Goal: Navigation & Orientation: Find specific page/section

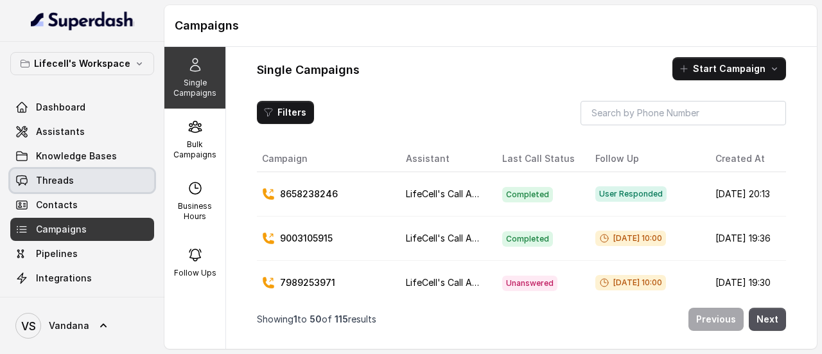
click at [94, 179] on link "Threads" at bounding box center [82, 180] width 144 height 23
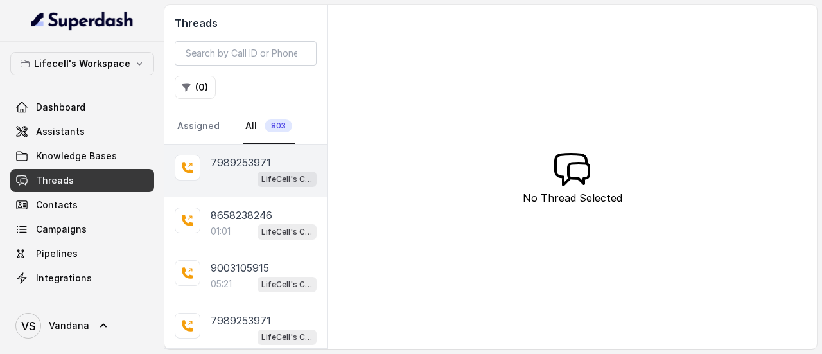
click at [272, 162] on div "7989253971" at bounding box center [264, 162] width 106 height 15
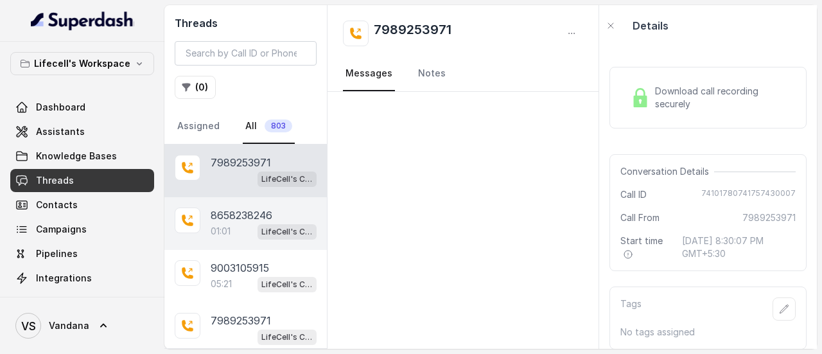
click at [261, 225] on p "LifeCell's Call Assistant" at bounding box center [286, 231] width 51 height 13
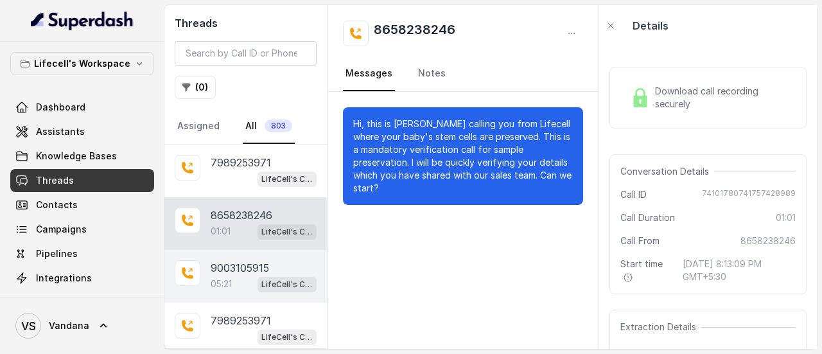
click at [259, 272] on p "9003105915" at bounding box center [240, 267] width 58 height 15
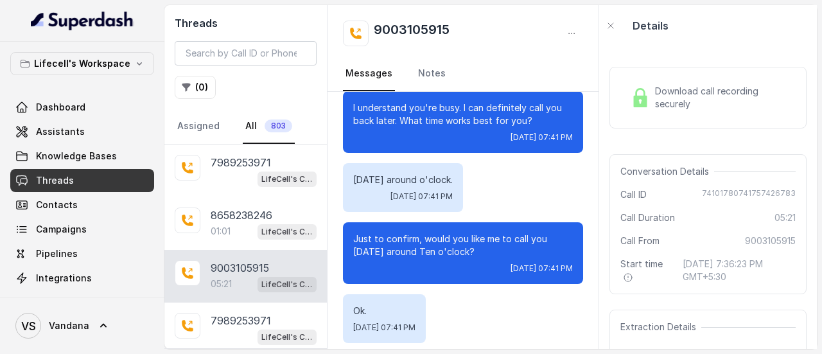
scroll to position [3482, 0]
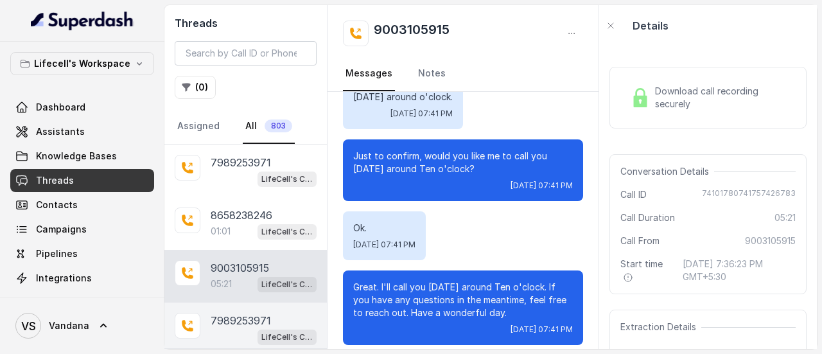
click at [236, 325] on p "7989253971" at bounding box center [241, 320] width 60 height 15
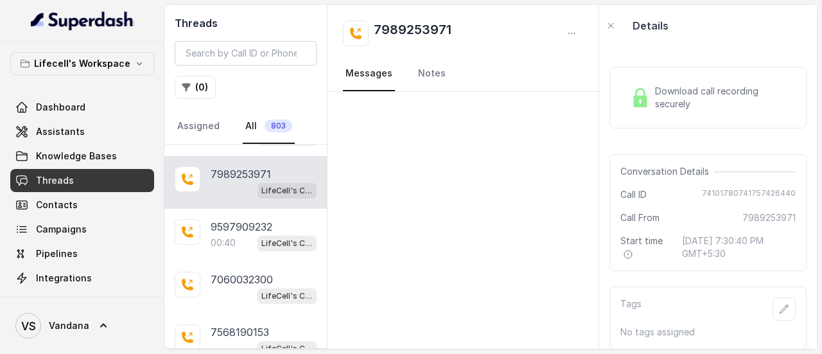
scroll to position [134, 0]
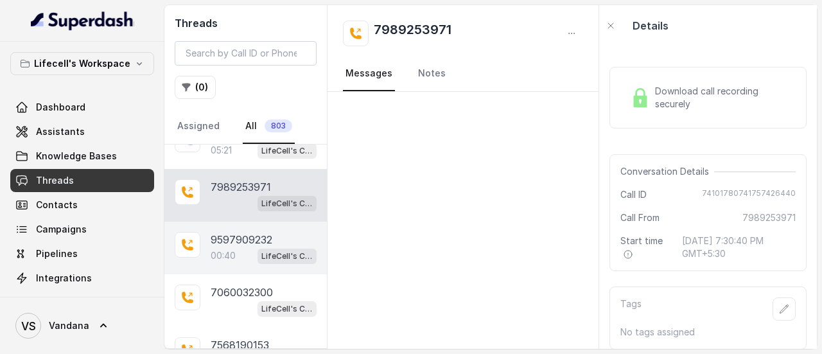
click at [260, 234] on p "9597909232" at bounding box center [242, 239] width 62 height 15
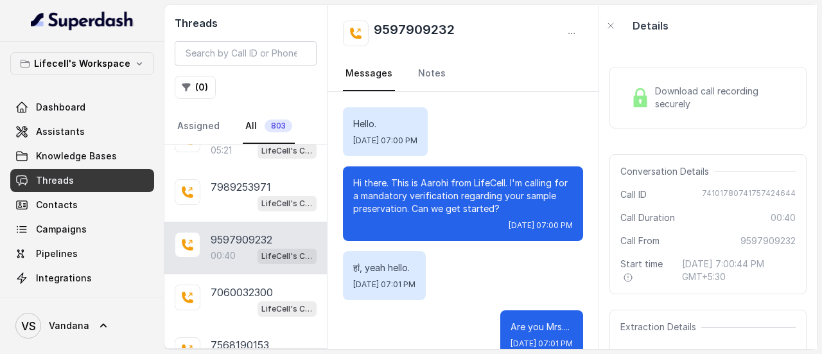
scroll to position [380, 0]
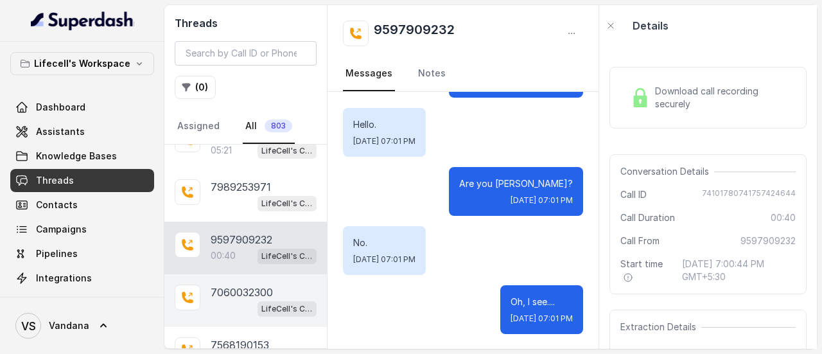
click at [258, 294] on p "7060032300" at bounding box center [242, 291] width 62 height 15
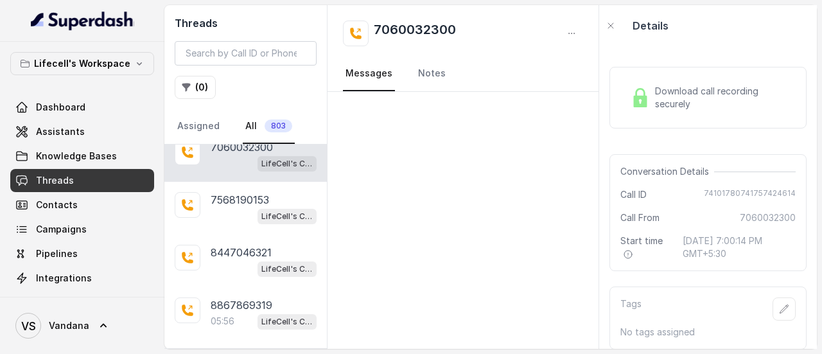
scroll to position [292, 0]
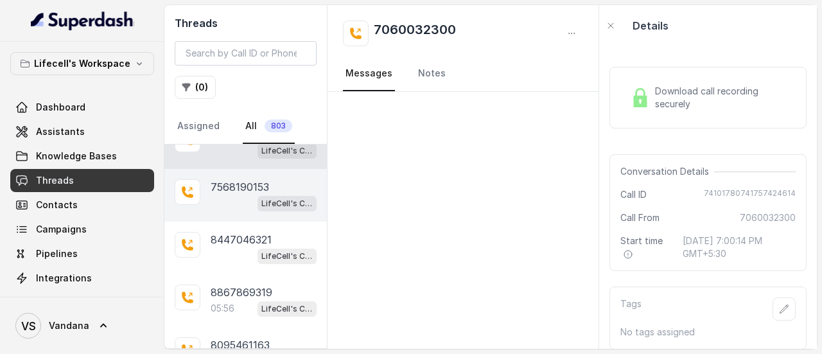
click at [267, 184] on p "7568190153" at bounding box center [240, 186] width 58 height 15
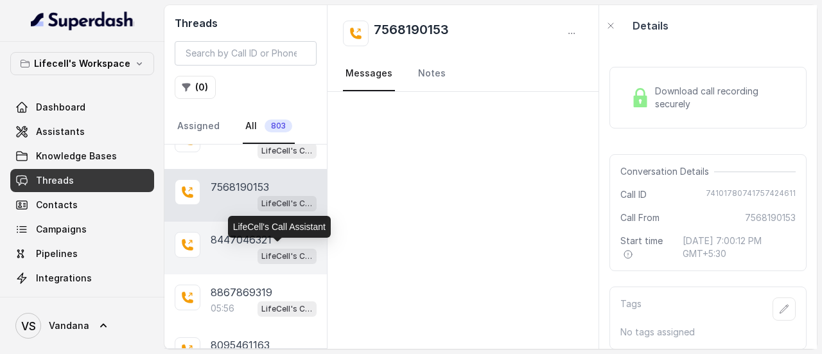
click at [261, 253] on p "LifeCell's Call Assistant" at bounding box center [286, 256] width 51 height 13
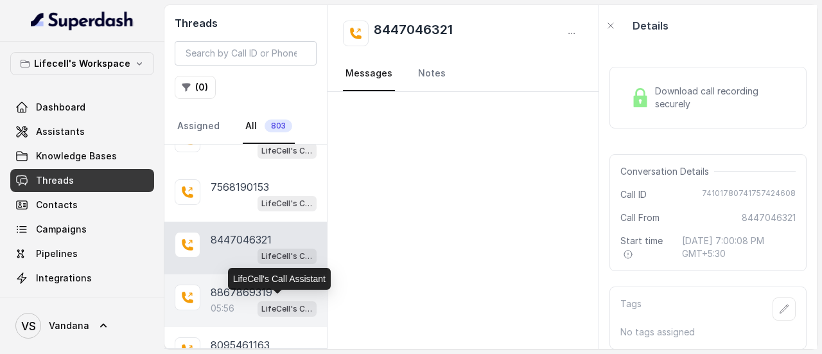
click at [261, 302] on p "LifeCell's Call Assistant" at bounding box center [286, 308] width 51 height 13
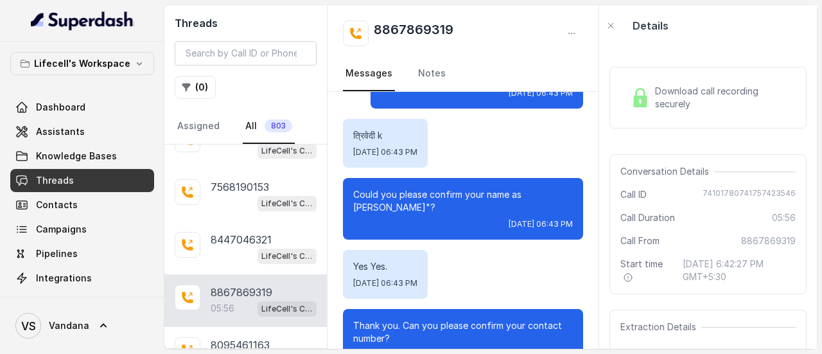
scroll to position [471, 0]
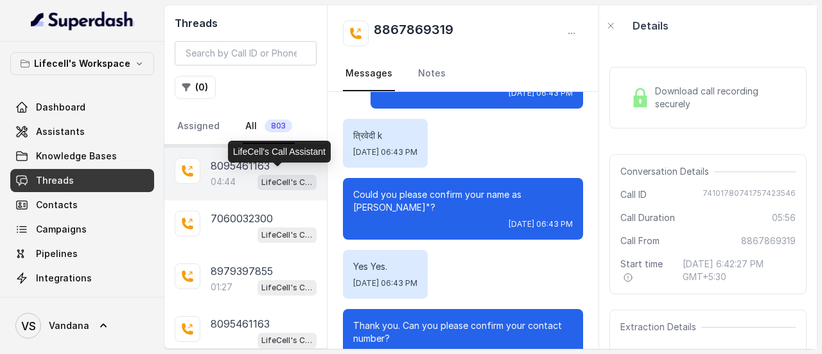
click at [263, 176] on p "LifeCell's Call Assistant" at bounding box center [286, 182] width 51 height 13
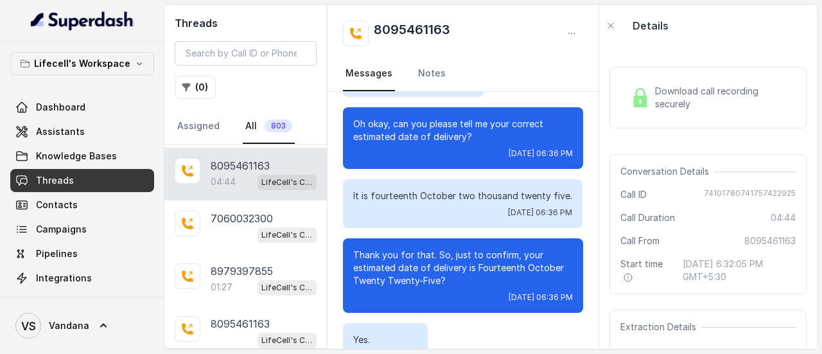
scroll to position [2876, 0]
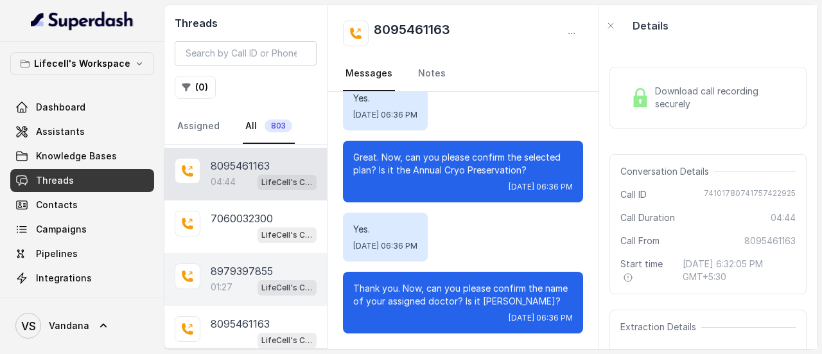
click at [265, 272] on p "8979397855" at bounding box center [242, 270] width 62 height 15
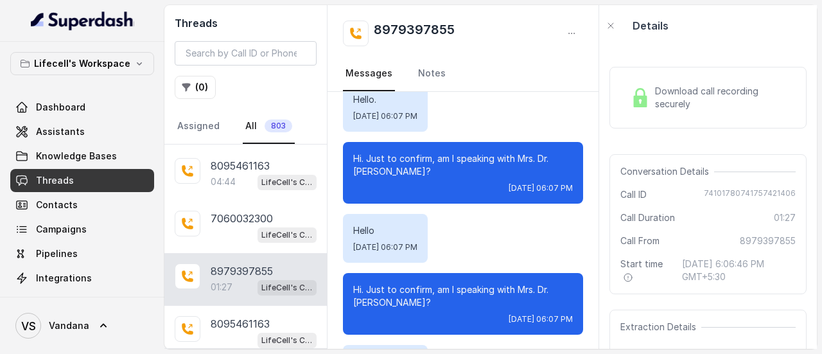
scroll to position [178, 0]
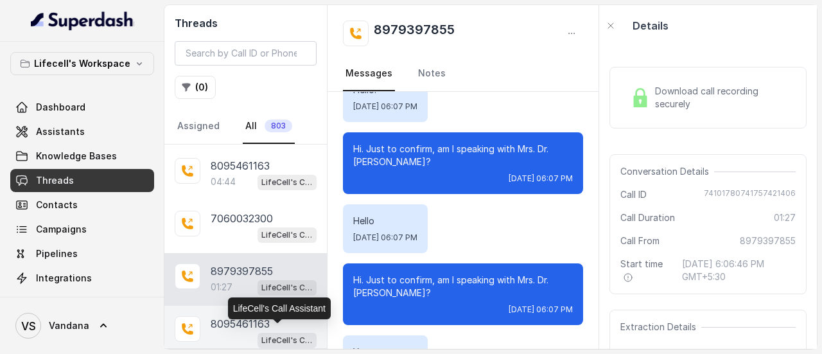
click at [289, 336] on p "LifeCell's Call Assistant" at bounding box center [286, 340] width 51 height 13
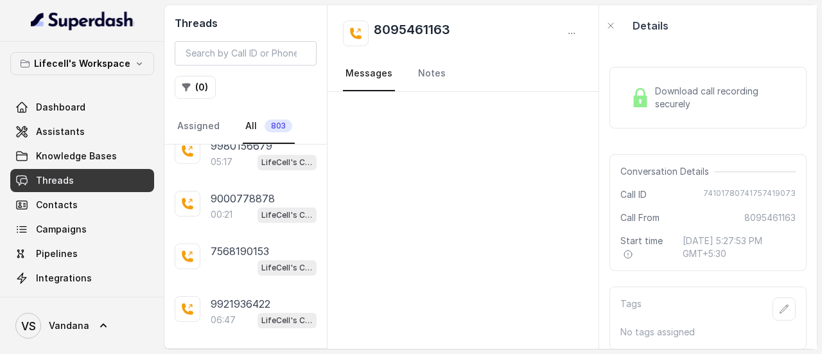
scroll to position [702, 0]
click at [241, 156] on div "05:17 LifeCell's Call Assistant" at bounding box center [264, 161] width 106 height 17
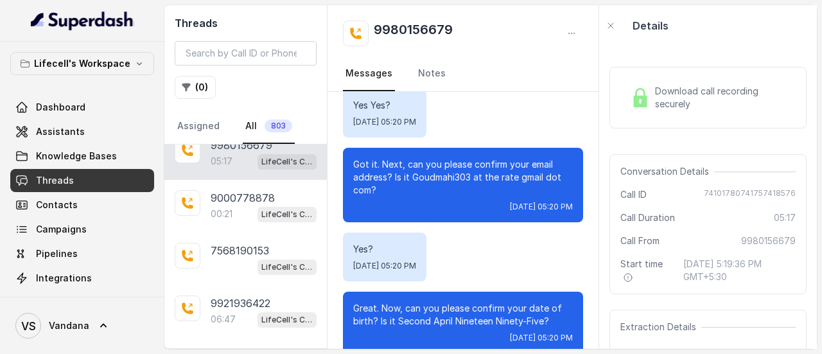
scroll to position [573, 0]
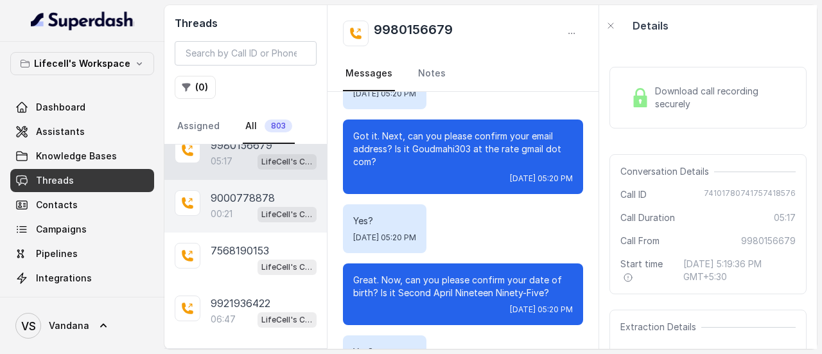
click at [254, 191] on p "9000778878" at bounding box center [243, 197] width 64 height 15
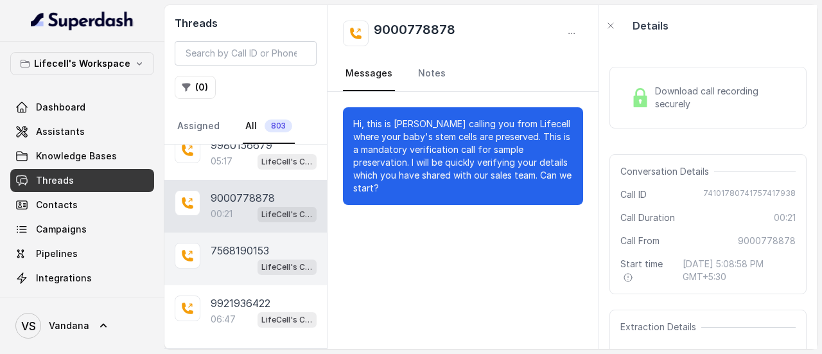
click at [252, 249] on p "7568190153" at bounding box center [240, 250] width 58 height 15
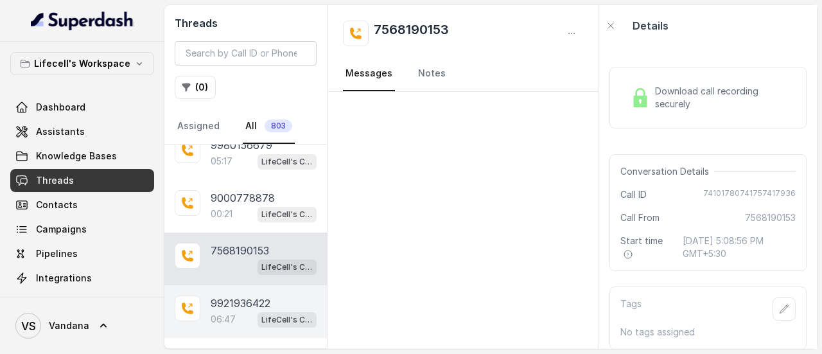
click at [250, 295] on p "9921936422" at bounding box center [241, 302] width 60 height 15
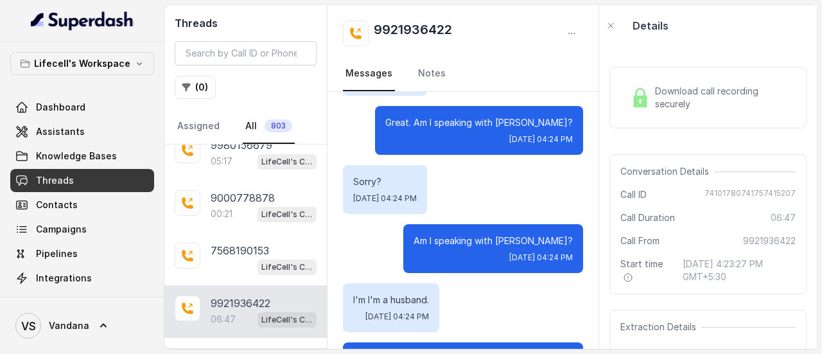
scroll to position [881, 0]
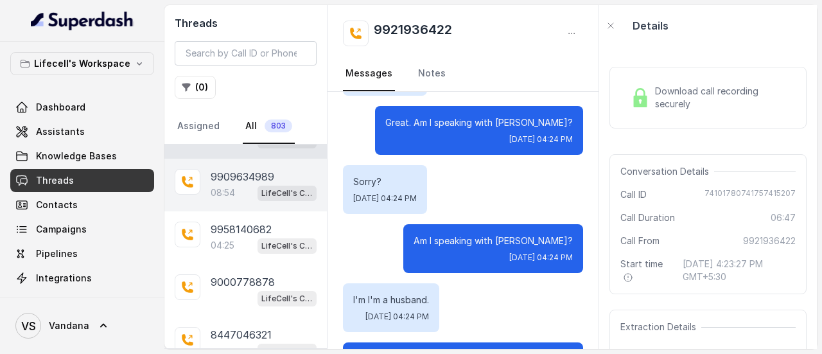
click at [231, 170] on p "9909634989" at bounding box center [243, 176] width 64 height 15
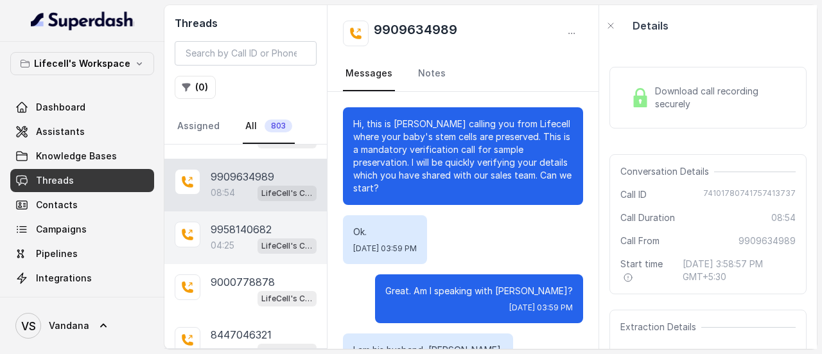
click at [289, 238] on span "LifeCell's Call Assistant" at bounding box center [287, 245] width 59 height 15
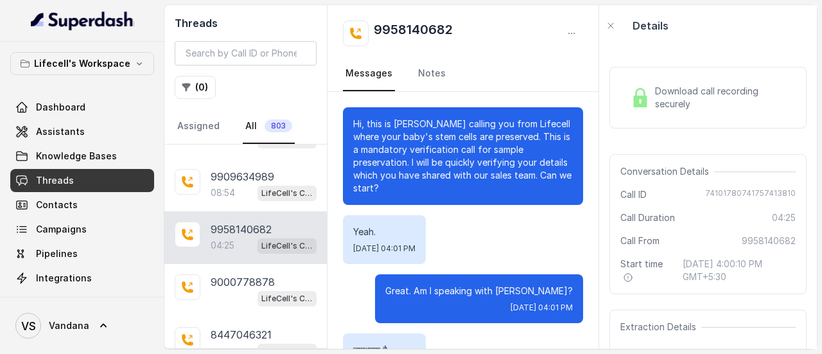
scroll to position [2773, 0]
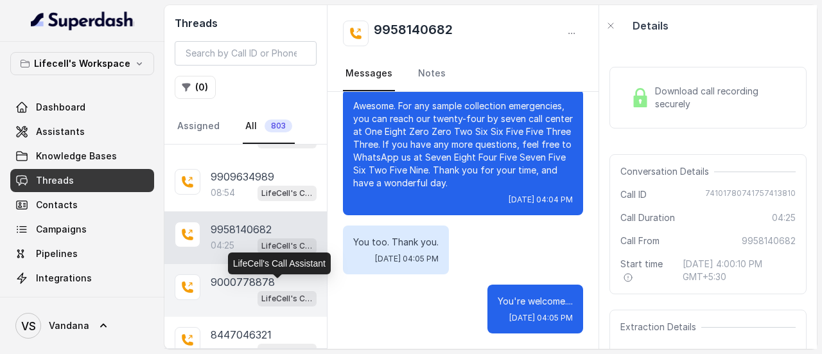
click at [274, 292] on p "LifeCell's Call Assistant" at bounding box center [286, 298] width 51 height 13
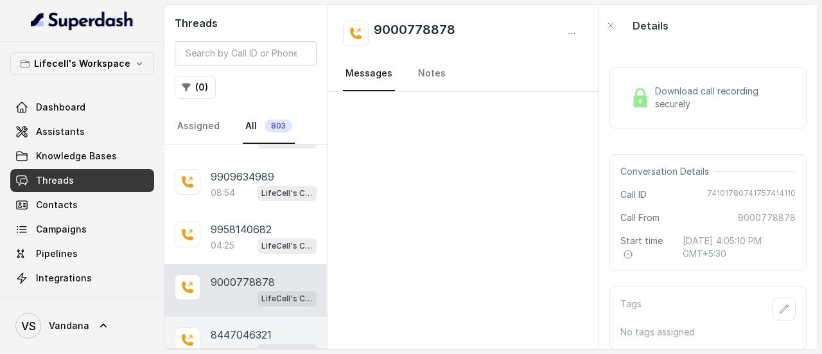
click at [263, 327] on p "8447046321" at bounding box center [241, 334] width 61 height 15
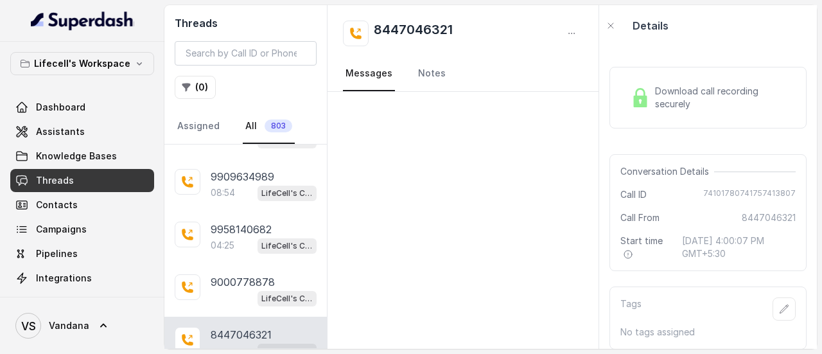
scroll to position [1061, 0]
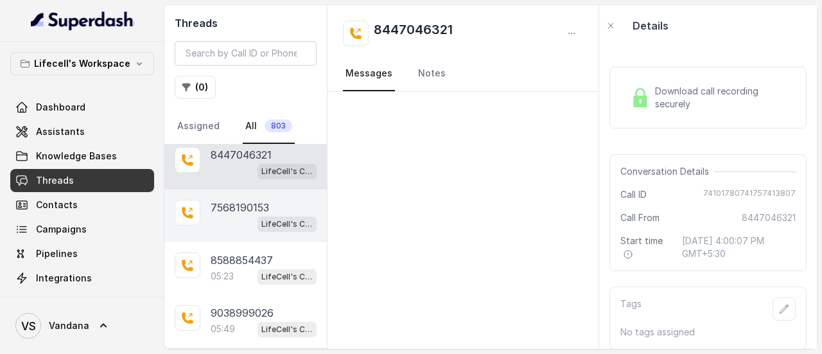
click at [266, 201] on p "7568190153" at bounding box center [240, 207] width 58 height 15
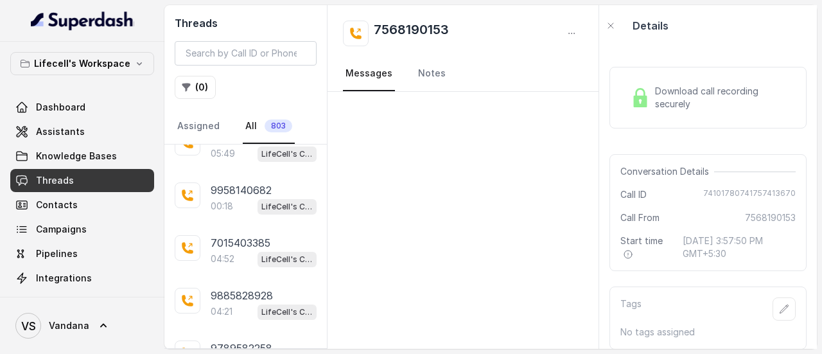
scroll to position [1240, 0]
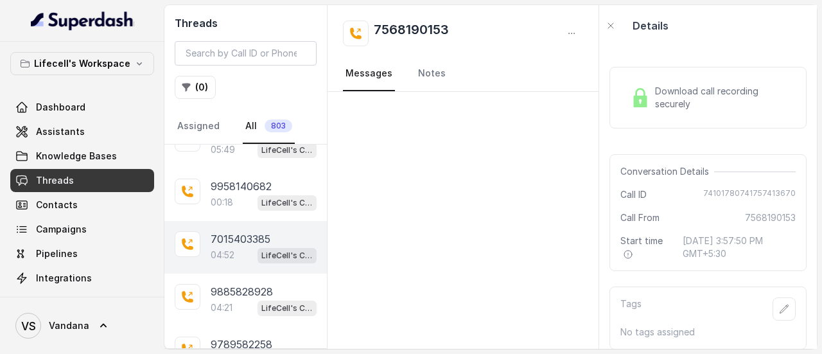
click at [258, 248] on span "LifeCell's Call Assistant" at bounding box center [287, 255] width 59 height 15
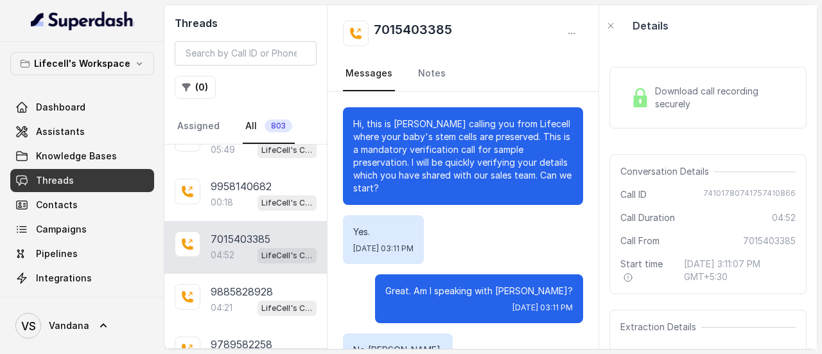
scroll to position [2922, 0]
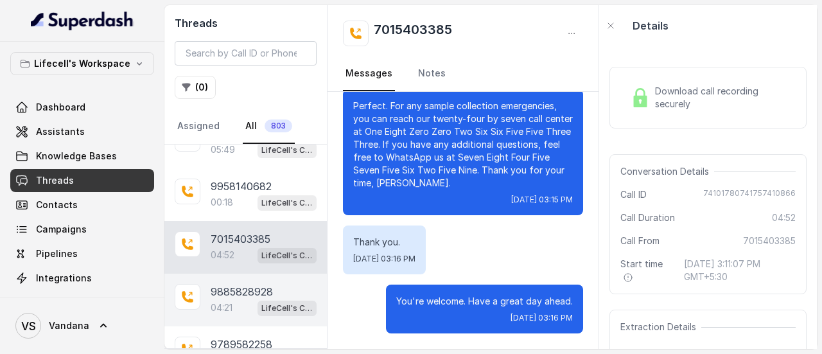
click at [255, 284] on p "9885828928" at bounding box center [242, 291] width 62 height 15
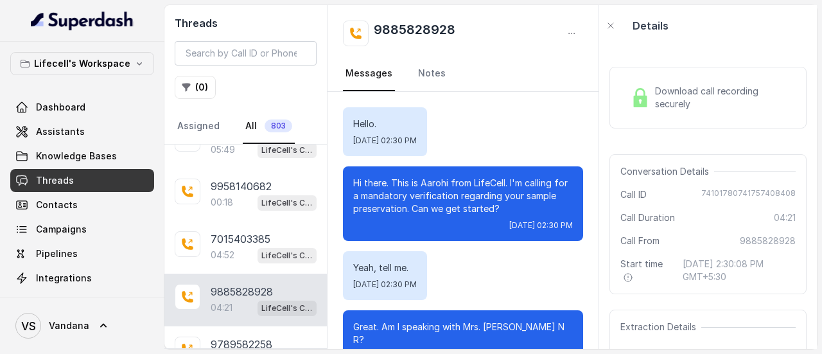
scroll to position [1040, 0]
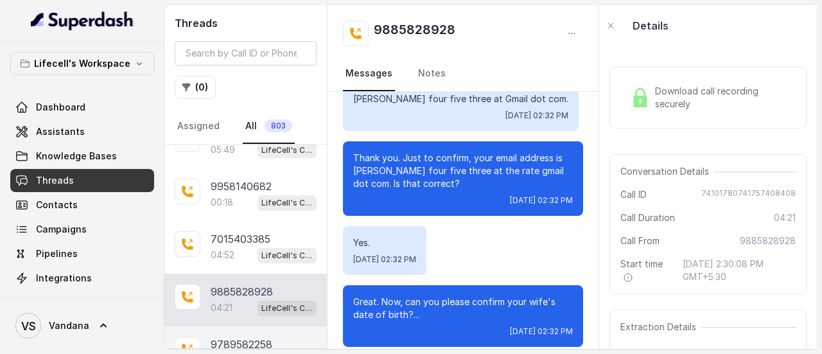
click at [270, 336] on p "9789582258" at bounding box center [242, 343] width 62 height 15
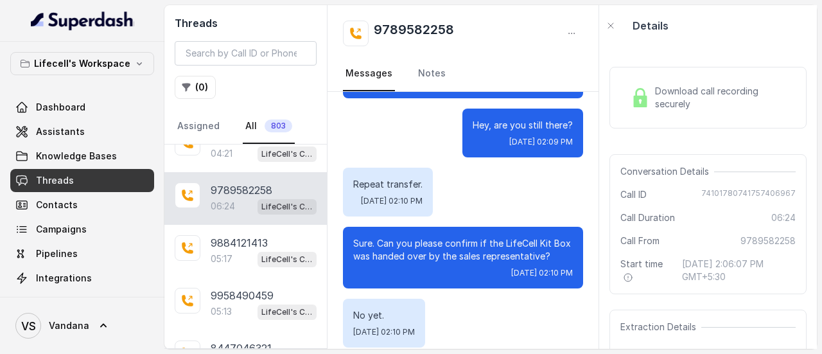
scroll to position [2304, 0]
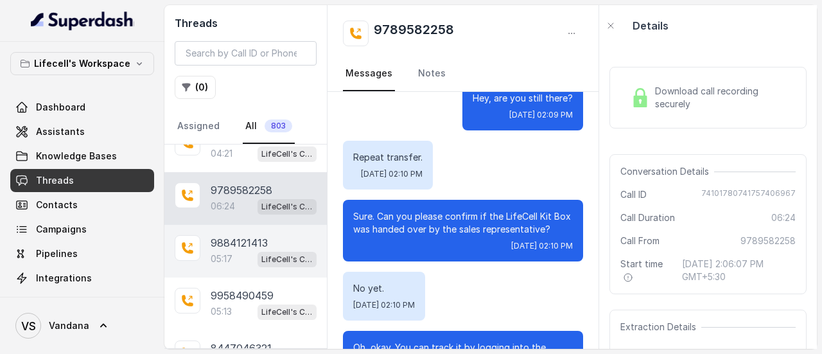
click at [237, 250] on div "05:17 LifeCell's Call Assistant" at bounding box center [264, 258] width 106 height 17
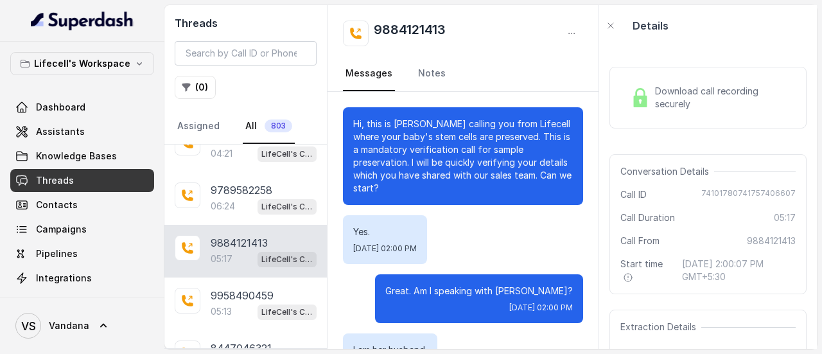
scroll to position [3508, 0]
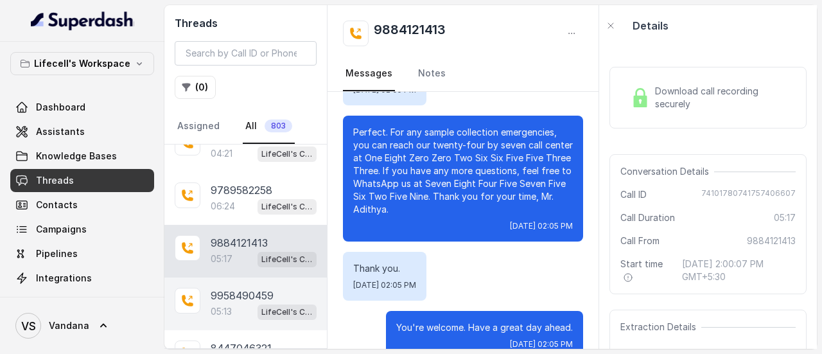
click at [214, 288] on p "9958490459" at bounding box center [242, 295] width 63 height 15
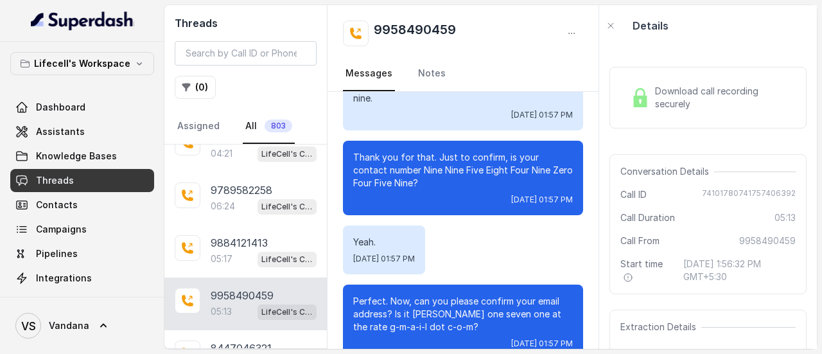
scroll to position [26, 0]
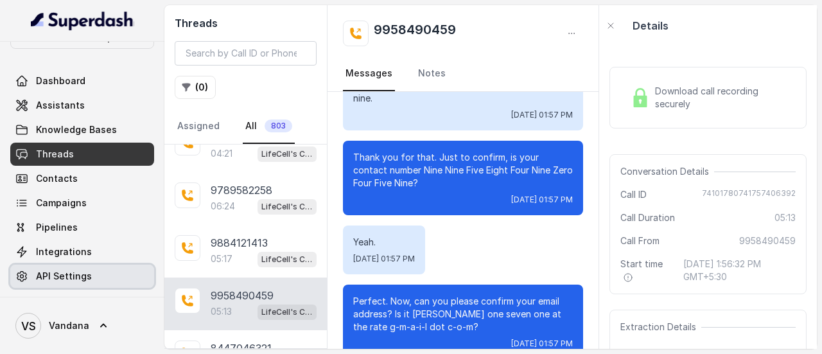
click at [87, 277] on span "API Settings" at bounding box center [64, 276] width 56 height 13
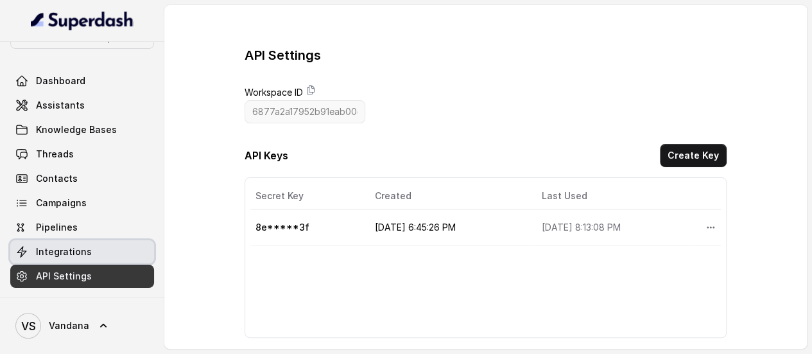
click at [73, 249] on span "Integrations" at bounding box center [64, 251] width 56 height 13
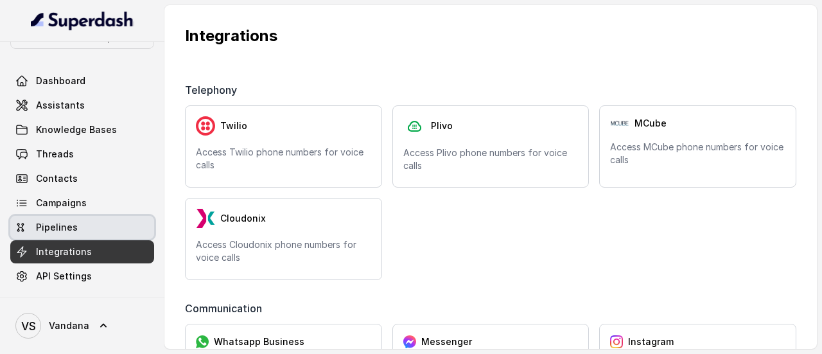
click at [68, 218] on link "Pipelines" at bounding box center [82, 227] width 144 height 23
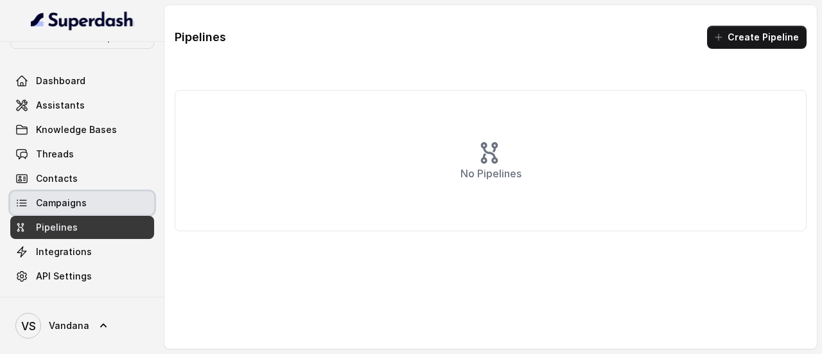
click at [87, 200] on link "Campaigns" at bounding box center [82, 202] width 144 height 23
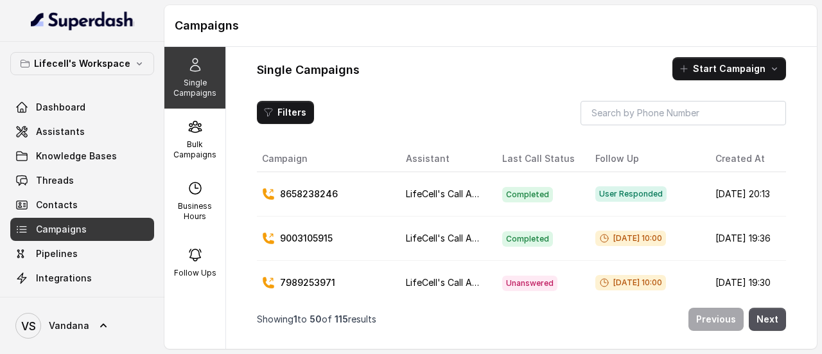
scroll to position [26, 0]
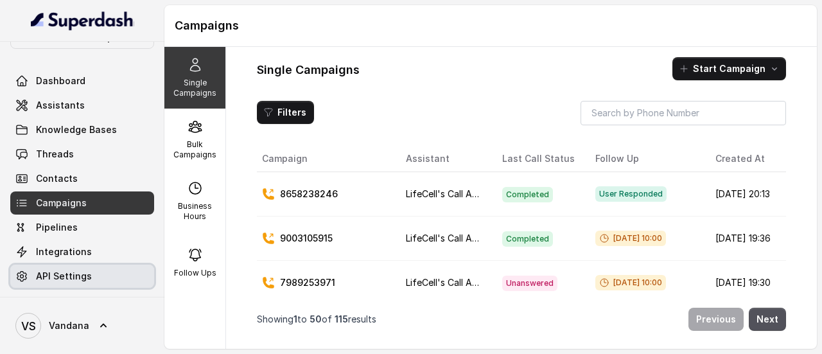
click at [83, 278] on span "API Settings" at bounding box center [64, 276] width 56 height 13
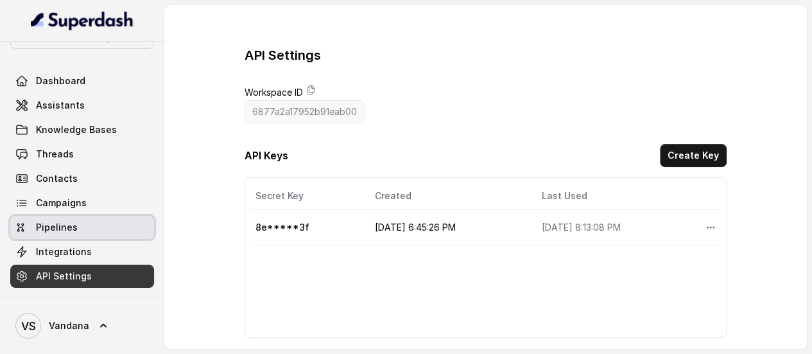
click at [70, 232] on span "Pipelines" at bounding box center [57, 227] width 42 height 13
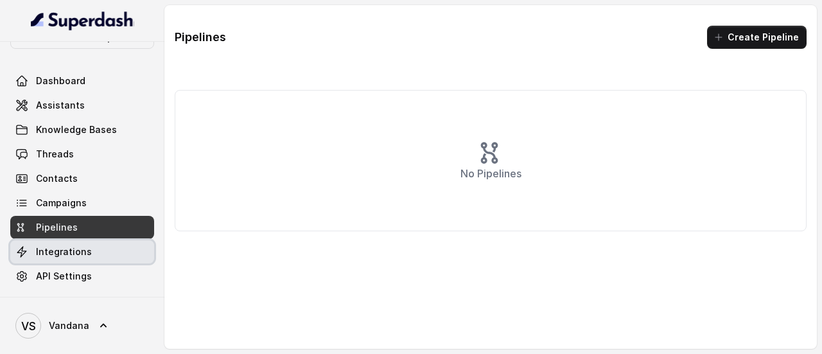
click at [69, 252] on span "Integrations" at bounding box center [64, 251] width 56 height 13
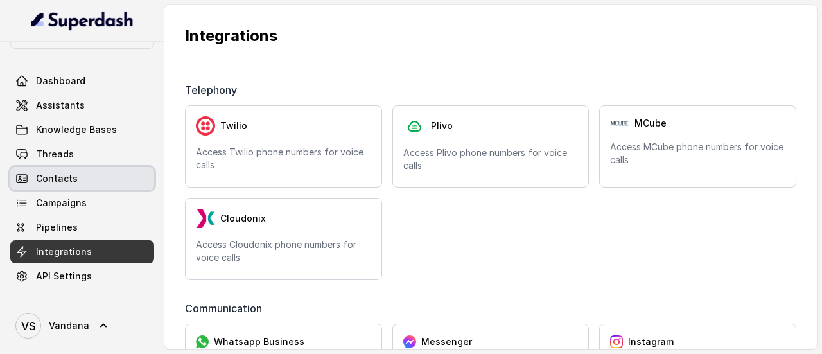
click at [65, 175] on span "Contacts" at bounding box center [57, 178] width 42 height 13
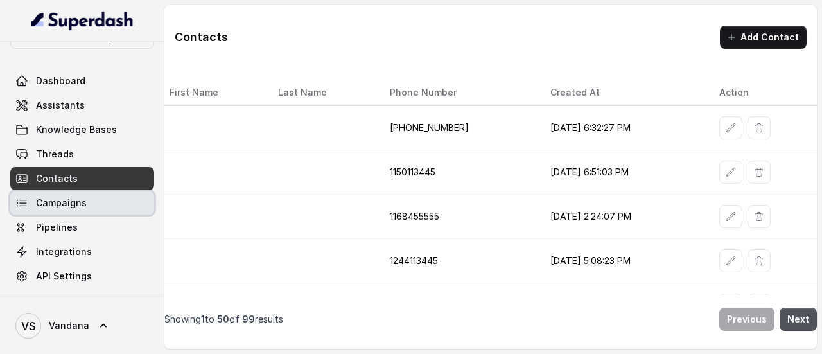
click at [89, 201] on link "Campaigns" at bounding box center [82, 202] width 144 height 23
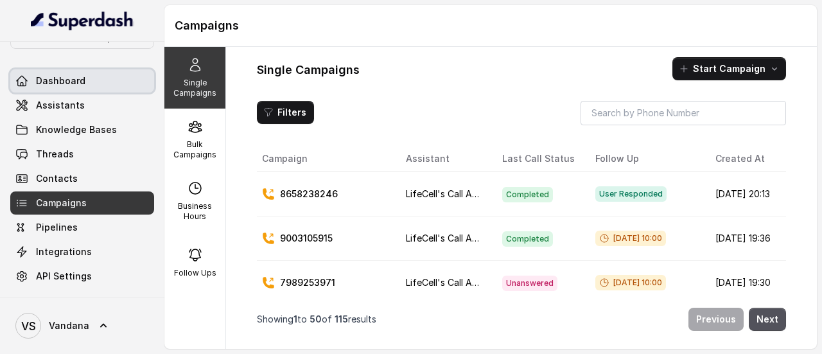
click at [74, 82] on span "Dashboard" at bounding box center [60, 80] width 49 height 13
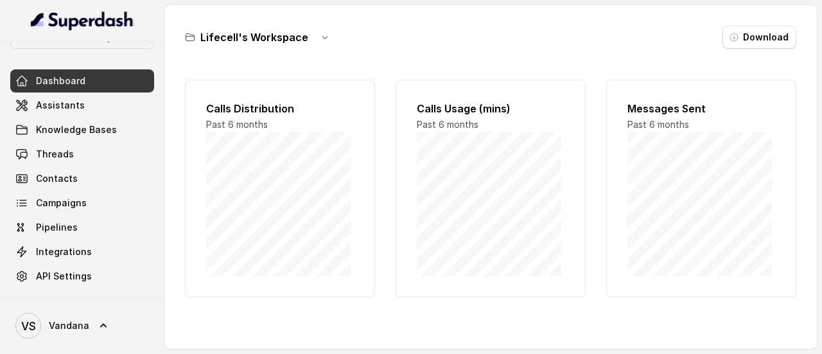
scroll to position [148, 0]
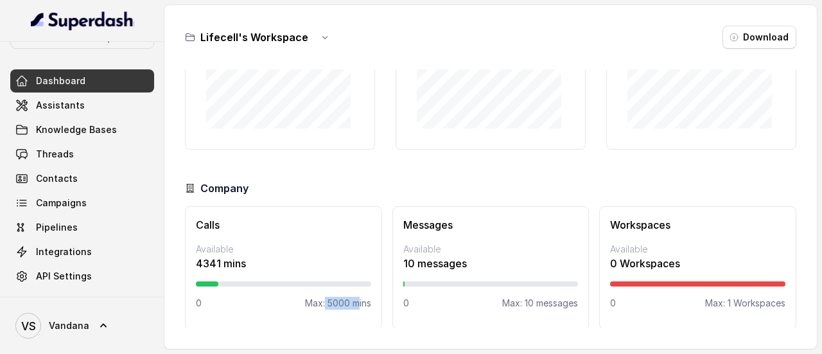
drag, startPoint x: 321, startPoint y: 301, endPoint x: 353, endPoint y: 299, distance: 32.2
click at [353, 299] on p "Max: 5000 mins" at bounding box center [338, 303] width 66 height 13
